Goal: Check status

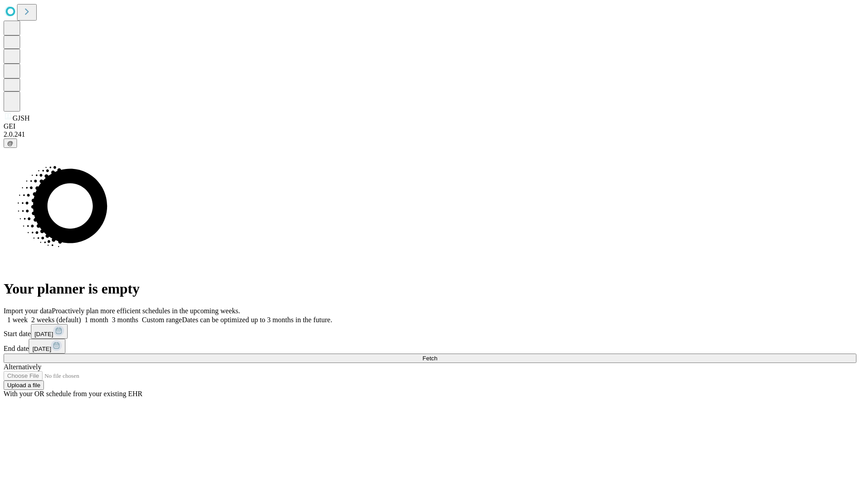
click at [437, 355] on span "Fetch" at bounding box center [429, 358] width 15 height 7
